Goal: Information Seeking & Learning: Learn about a topic

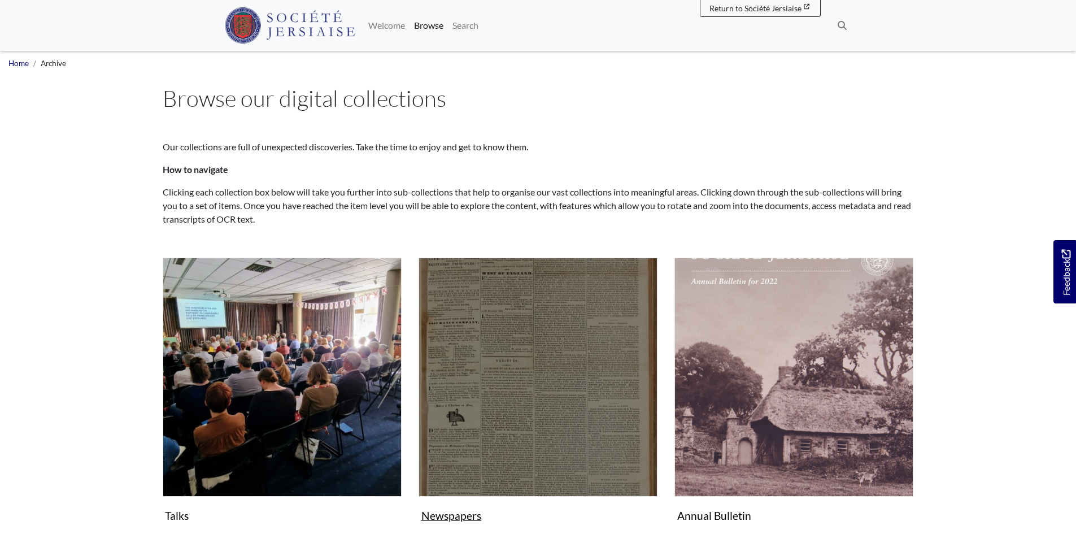
click at [545, 410] on img "Subcollection" at bounding box center [538, 377] width 239 height 239
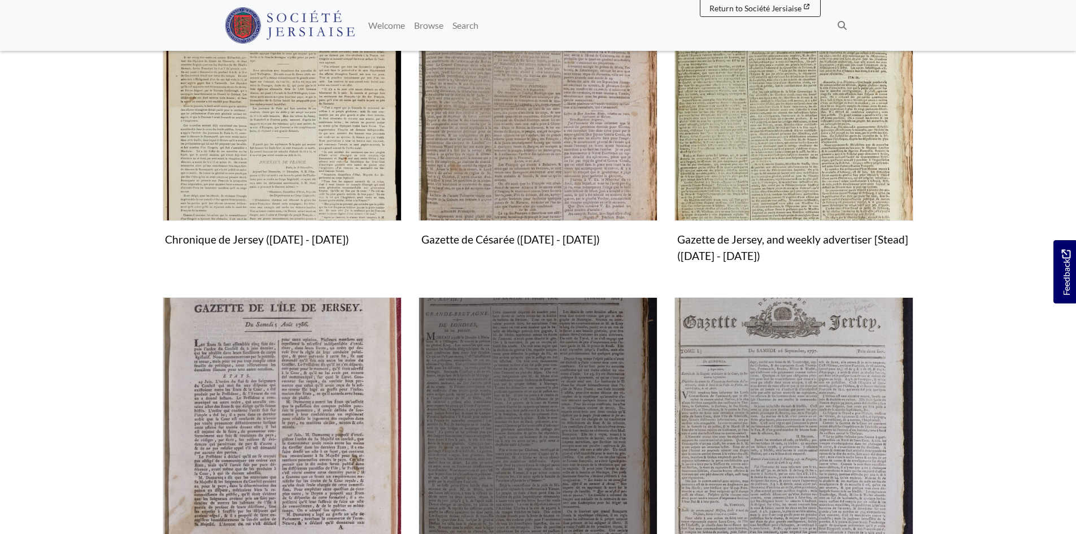
scroll to position [508, 0]
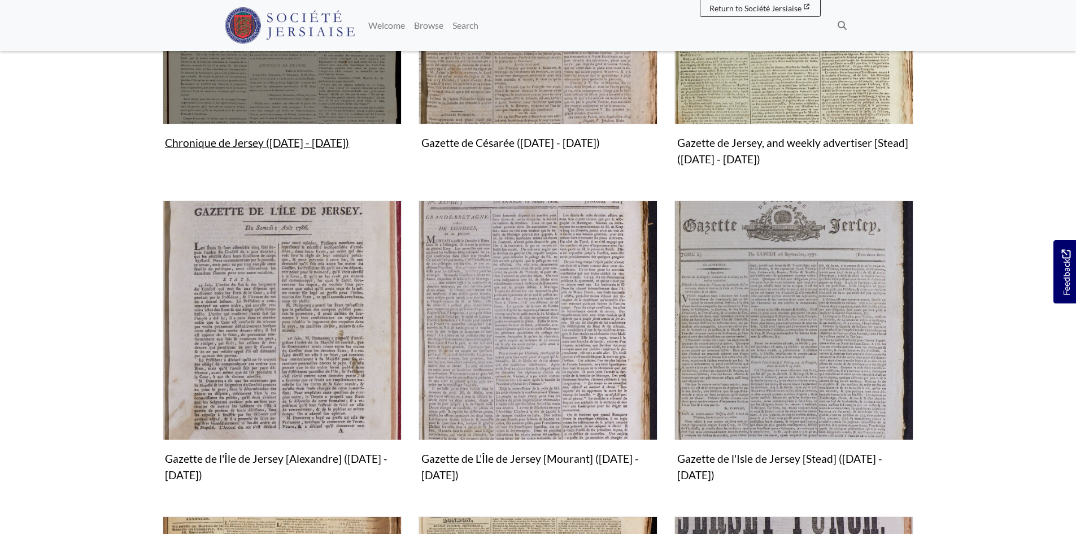
click at [321, 106] on img "Subcollection" at bounding box center [282, 4] width 239 height 239
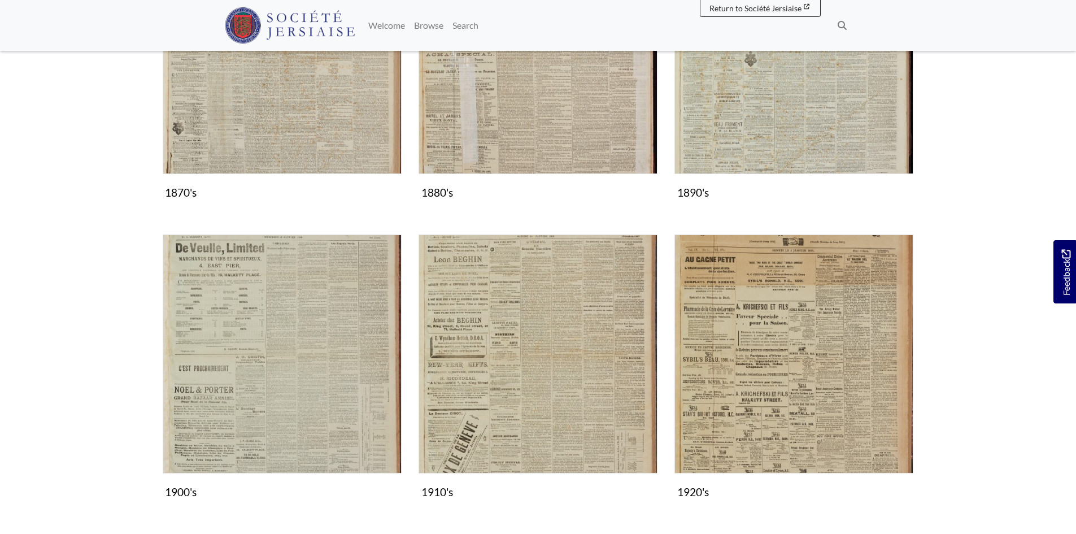
scroll to position [1130, 0]
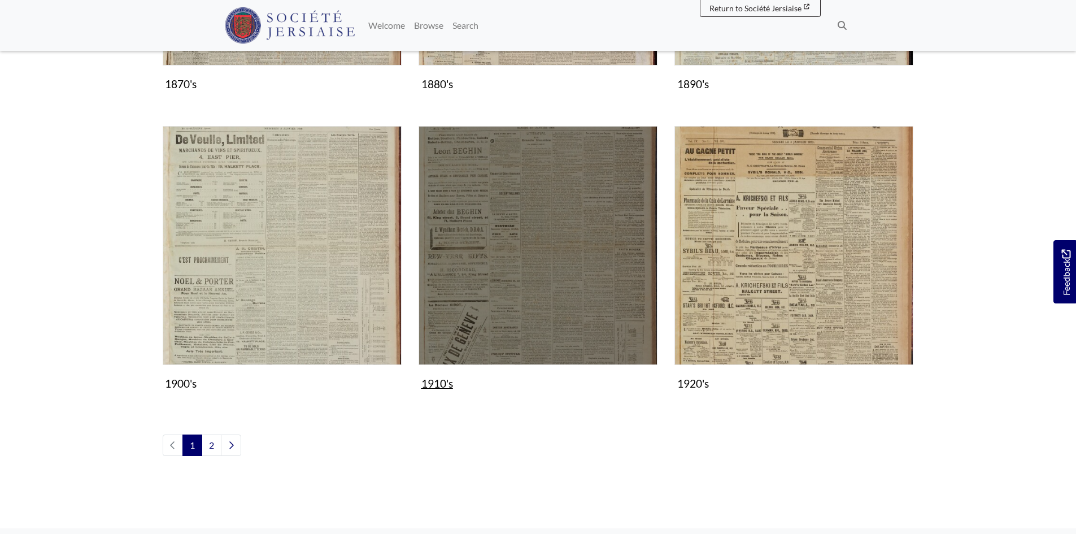
click at [520, 295] on img "Subcollection" at bounding box center [538, 245] width 239 height 239
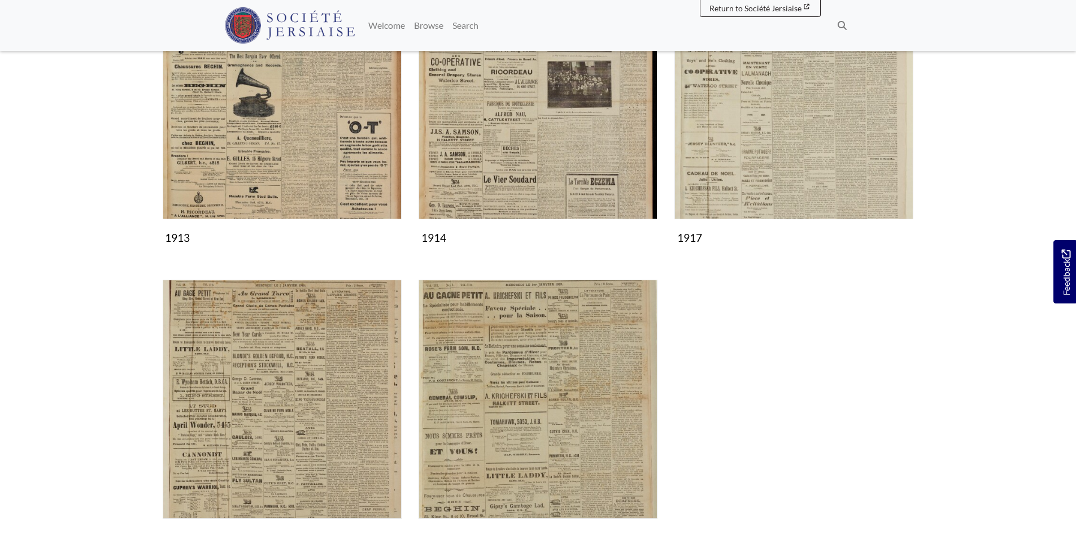
scroll to position [621, 0]
